Goal: Task Accomplishment & Management: Use online tool/utility

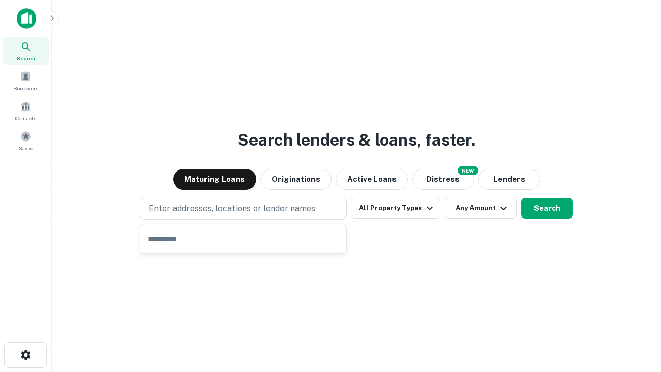
type input "**********"
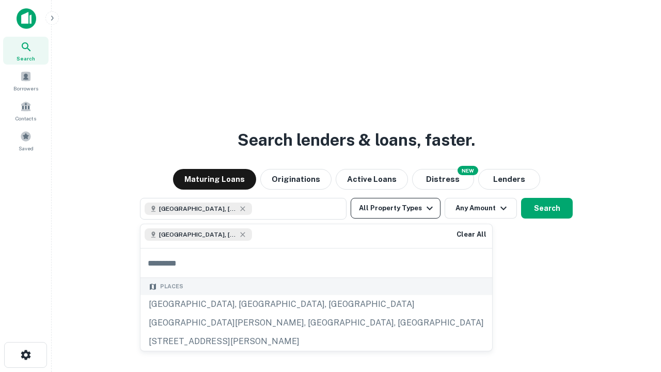
click at [395, 208] on button "All Property Types" at bounding box center [396, 208] width 90 height 21
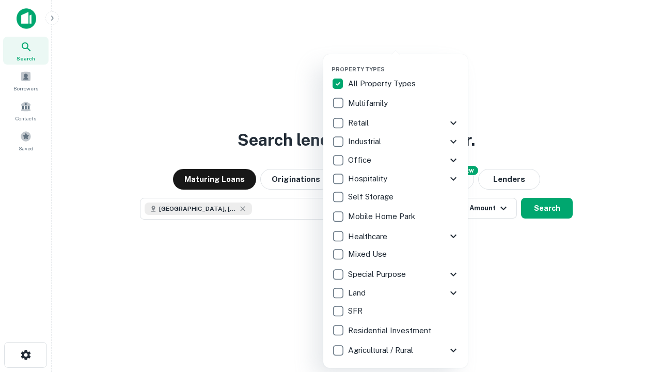
click at [404, 62] on button "button" at bounding box center [403, 62] width 145 height 1
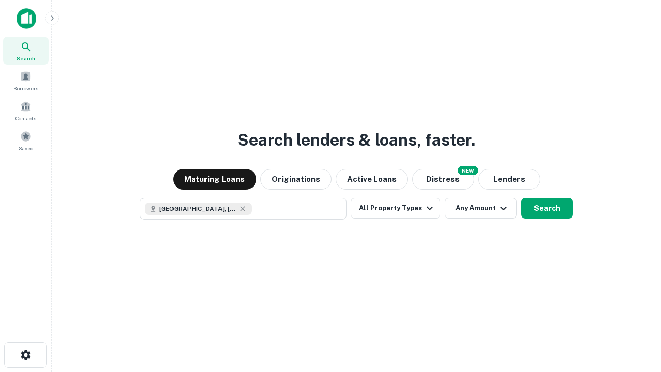
scroll to position [17, 0]
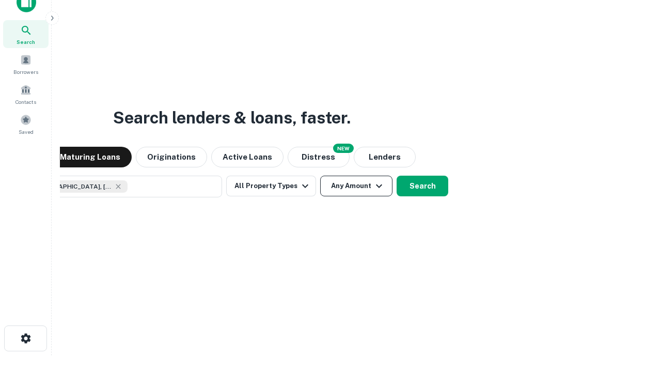
click at [320, 176] on button "Any Amount" at bounding box center [356, 186] width 72 height 21
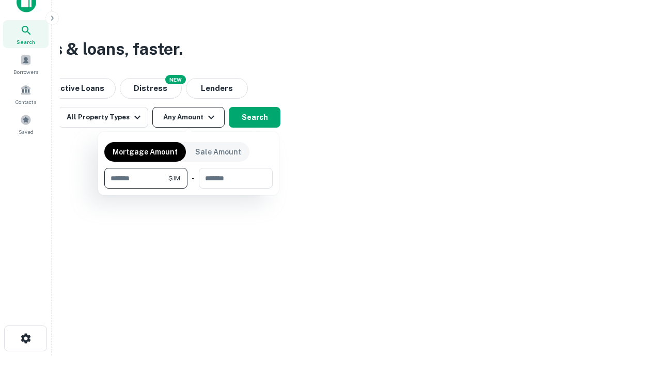
type input "*******"
click at [188, 188] on button "button" at bounding box center [188, 188] width 168 height 1
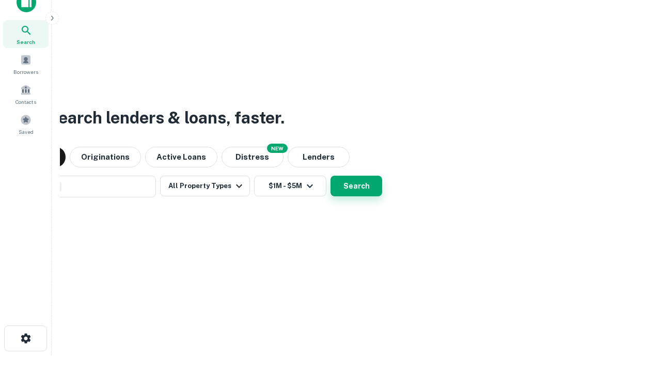
click at [330, 176] on button "Search" at bounding box center [356, 186] width 52 height 21
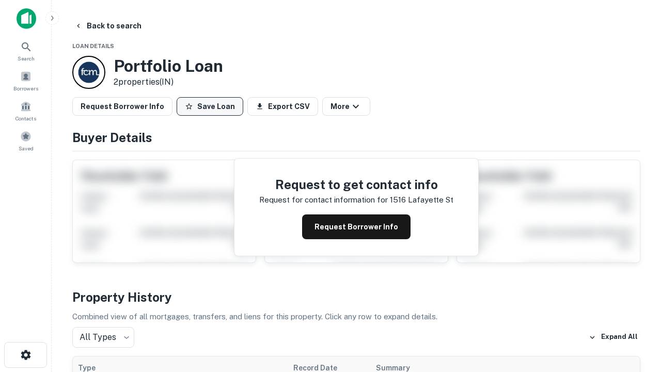
click at [210, 106] on button "Save Loan" at bounding box center [210, 106] width 67 height 19
click at [212, 106] on button "Save Loan" at bounding box center [210, 106] width 67 height 19
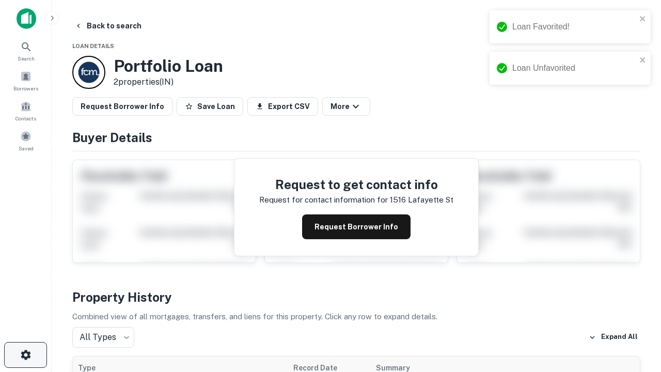
click at [25, 355] on icon "button" at bounding box center [26, 354] width 12 height 12
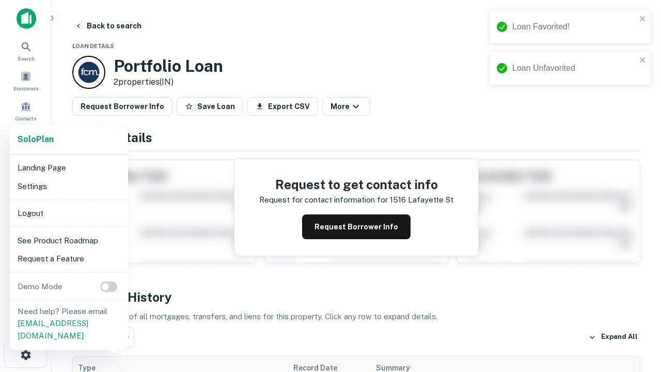
click at [68, 213] on li "Logout" at bounding box center [68, 213] width 110 height 19
